Goal: Information Seeking & Learning: Learn about a topic

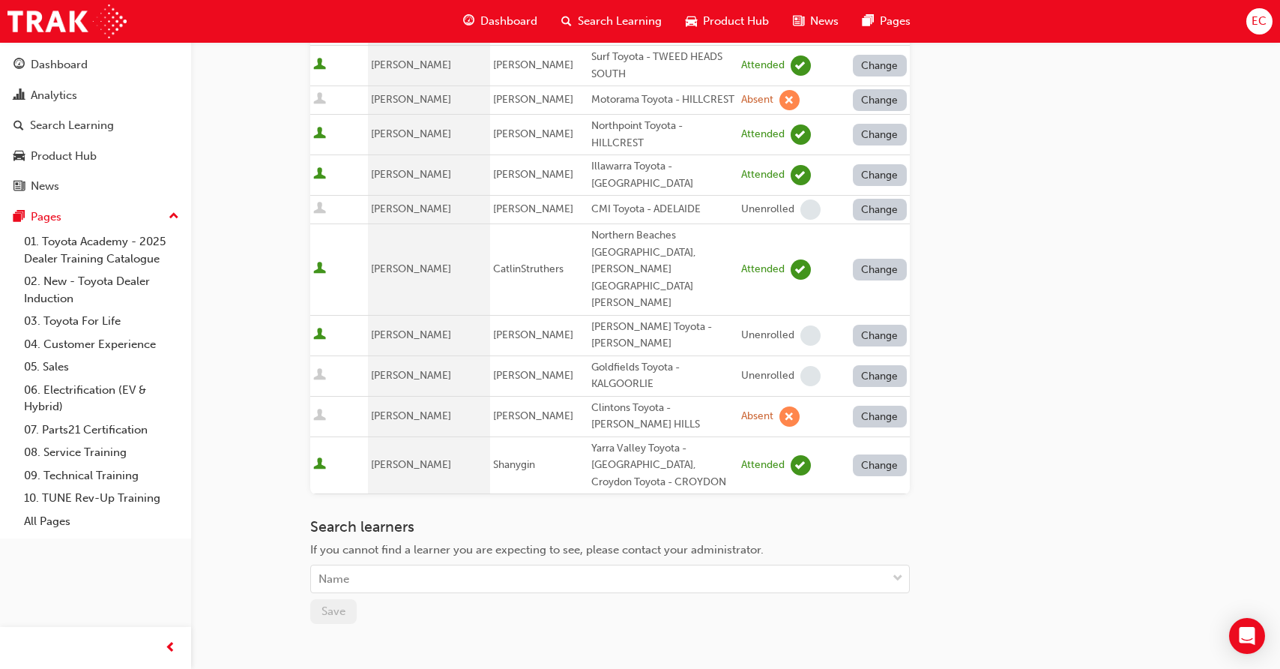
scroll to position [764, 0]
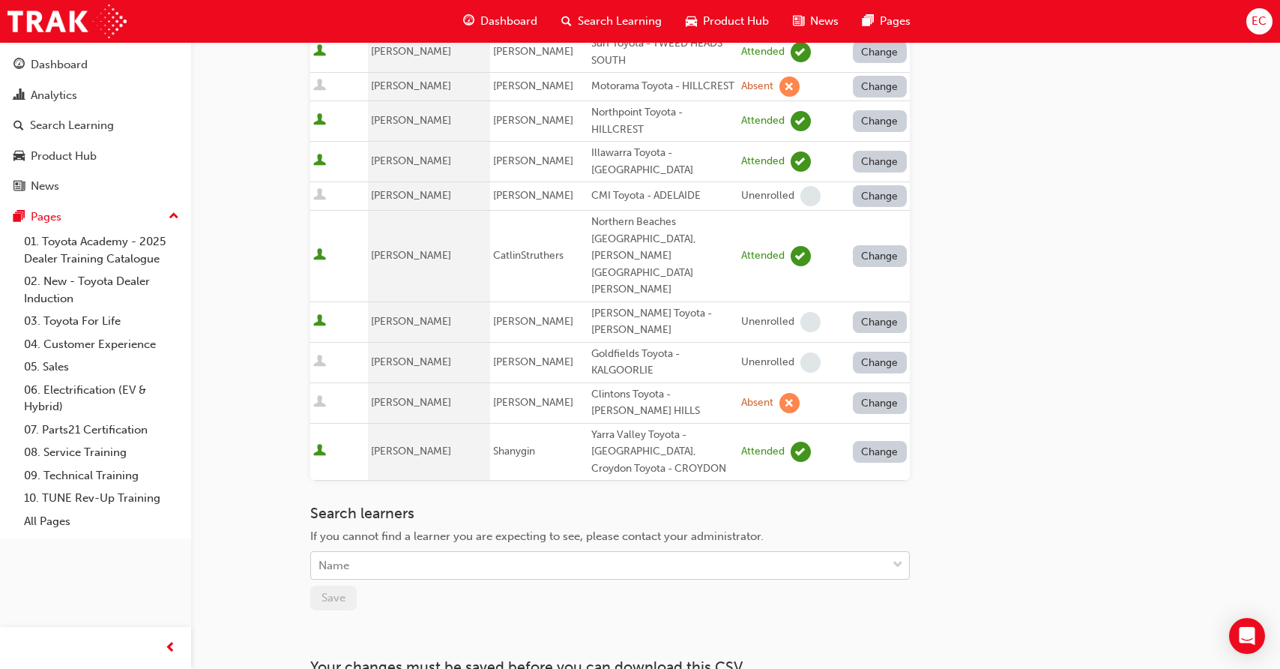
click at [429, 552] on div "Name" at bounding box center [599, 565] width 576 height 26
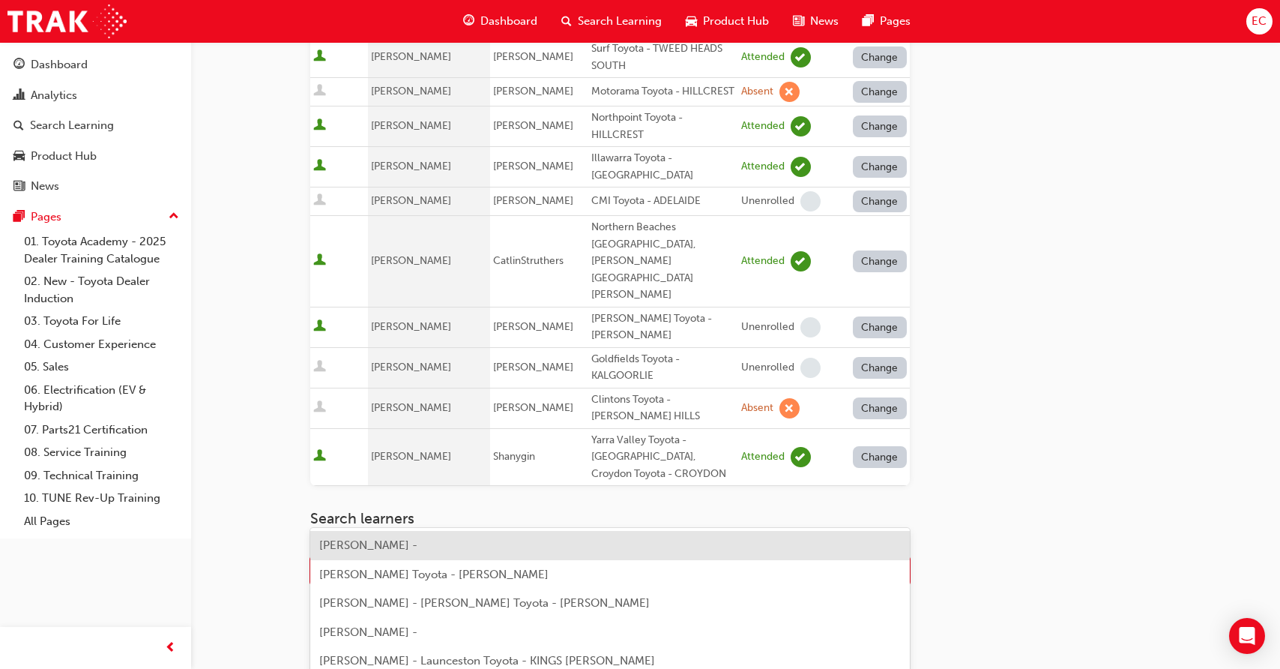
scroll to position [761, 0]
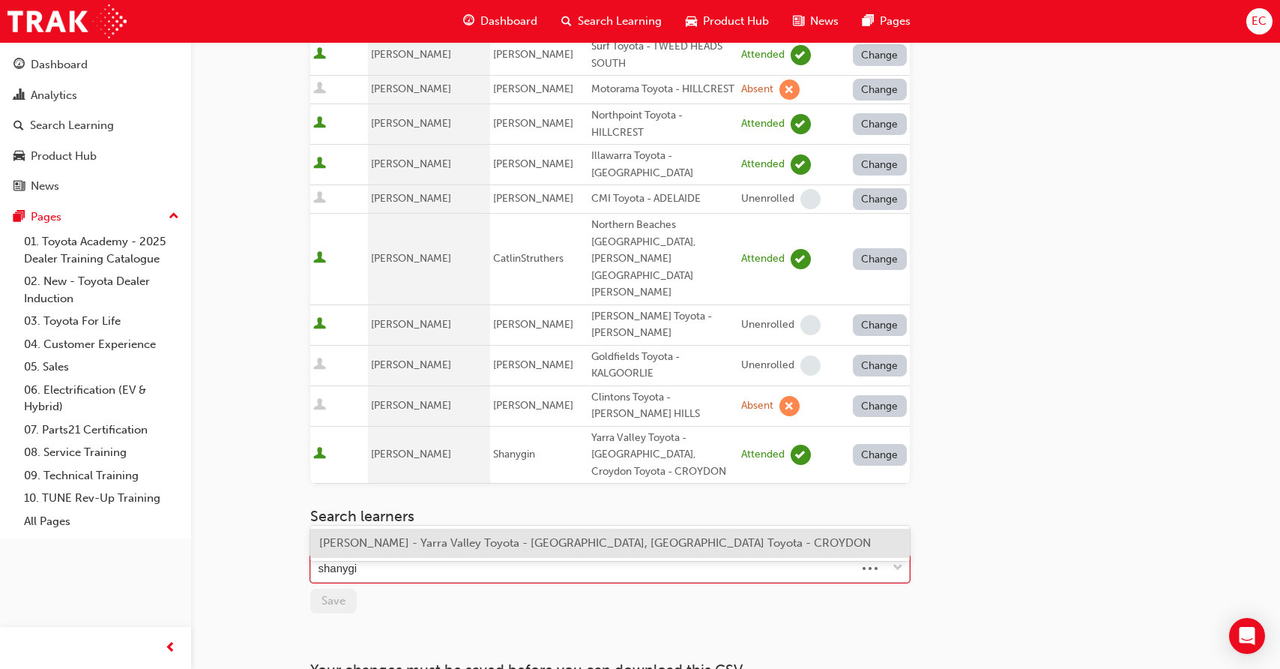
type input "shanygin"
click at [367, 555] on div "shanygin" at bounding box center [599, 568] width 576 height 26
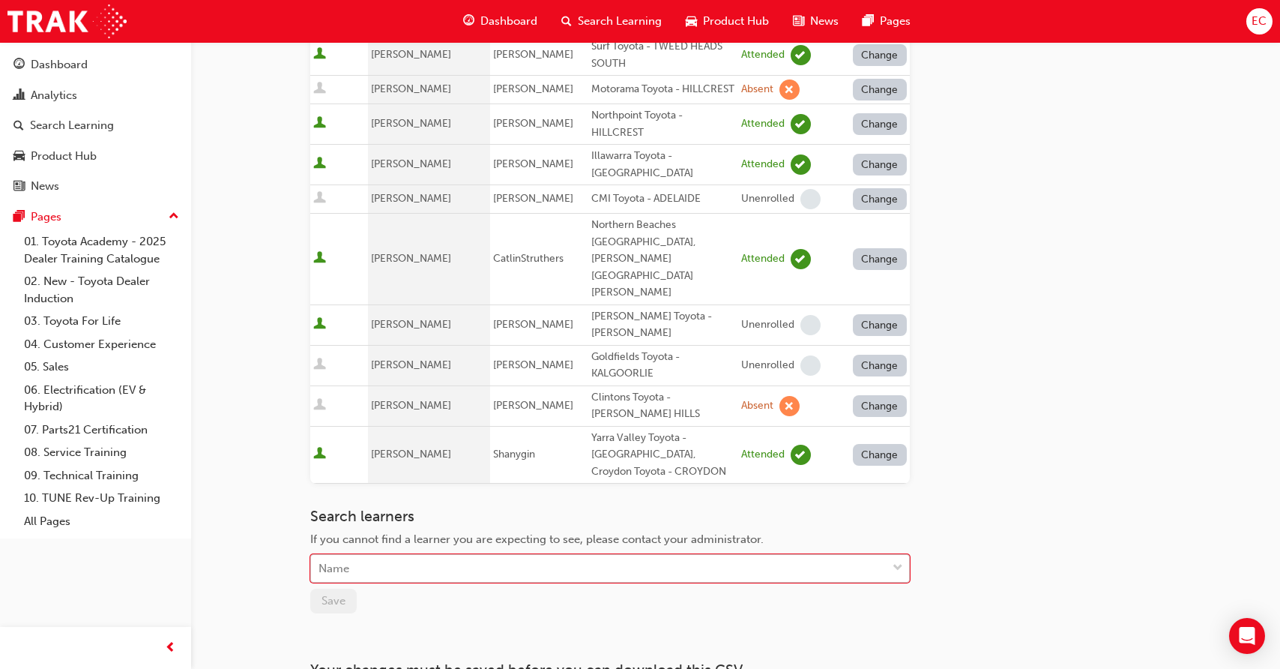
click at [367, 555] on div "Name" at bounding box center [599, 568] width 576 height 26
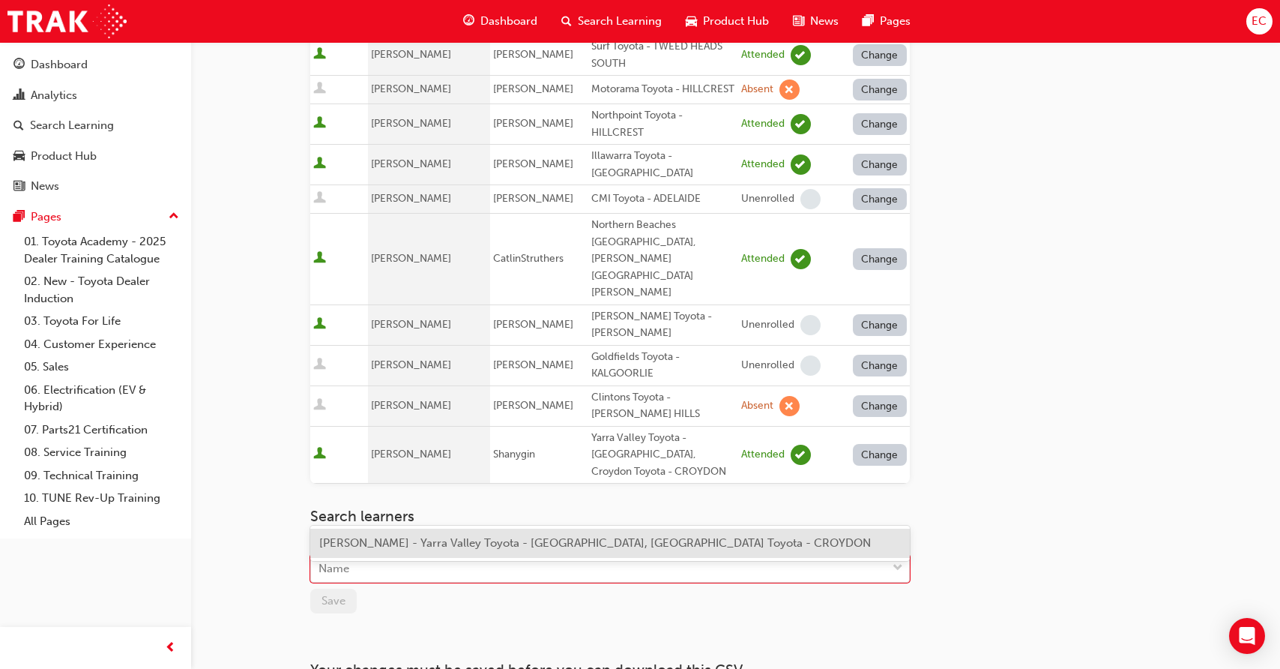
click at [265, 468] on div "Go to session detail page Manage attendance for Toyota For Life In Action - Vir…" at bounding box center [640, 27] width 1280 height 1576
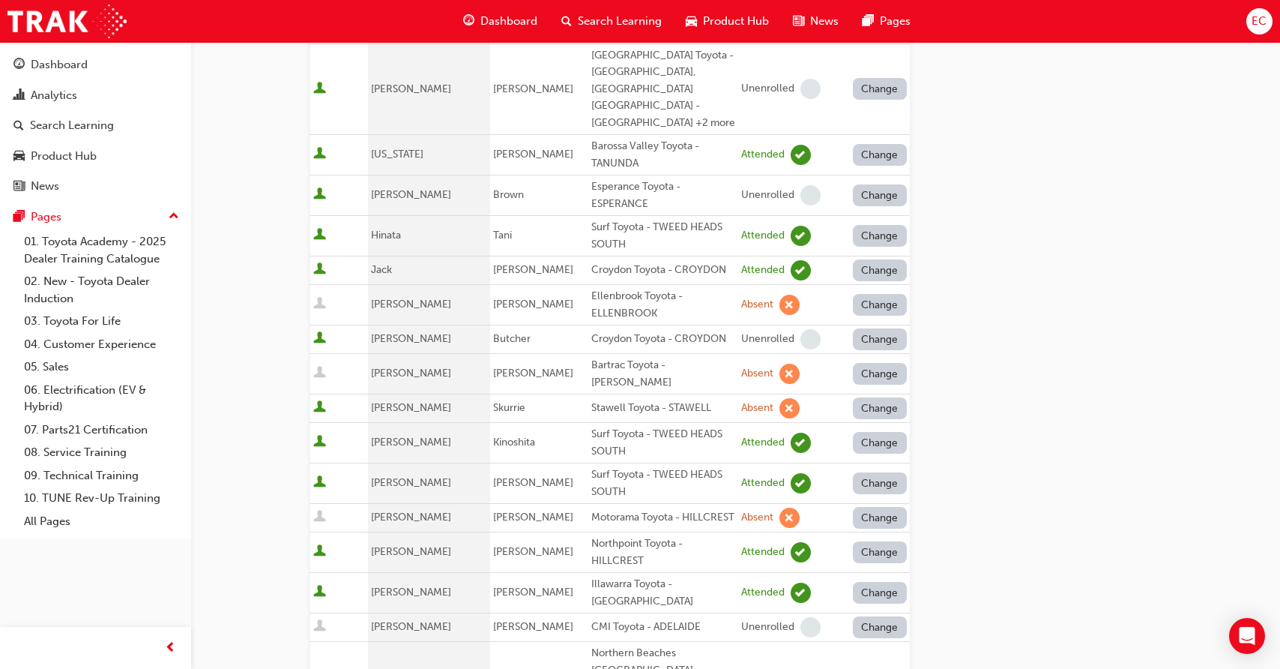
scroll to position [193, 0]
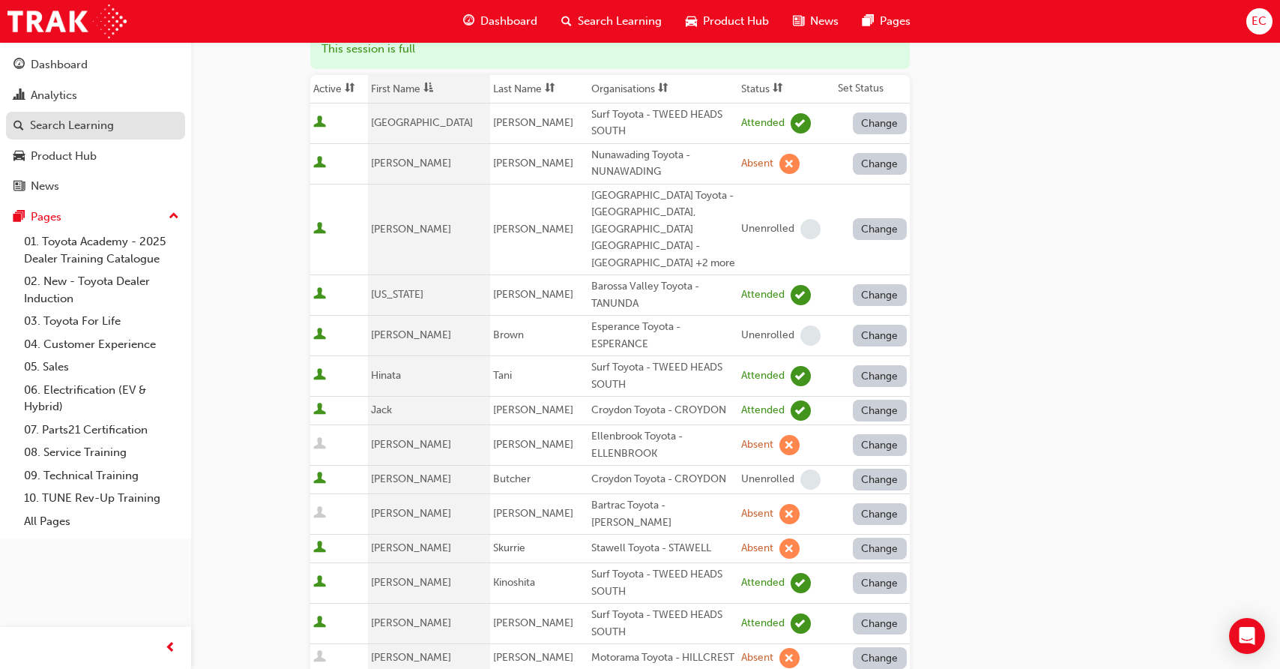
click at [95, 124] on div "Search Learning" at bounding box center [72, 125] width 84 height 17
